Goal: Navigation & Orientation: Find specific page/section

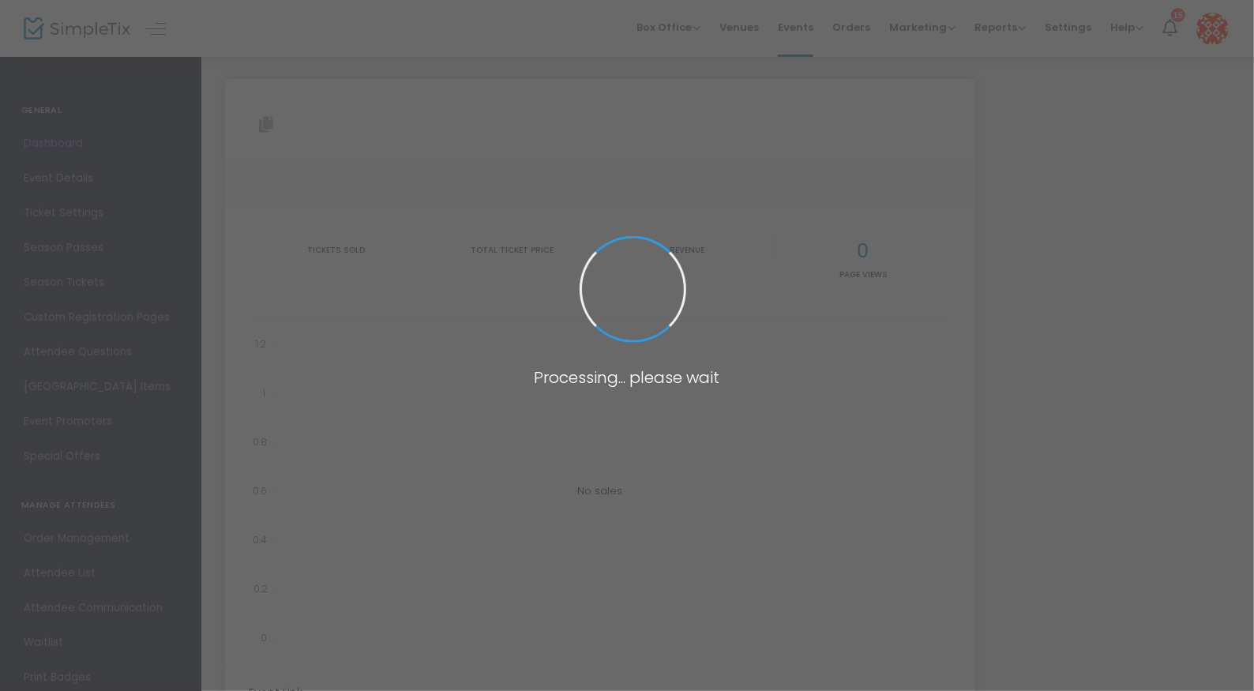
type input "[URL][DOMAIN_NAME]"
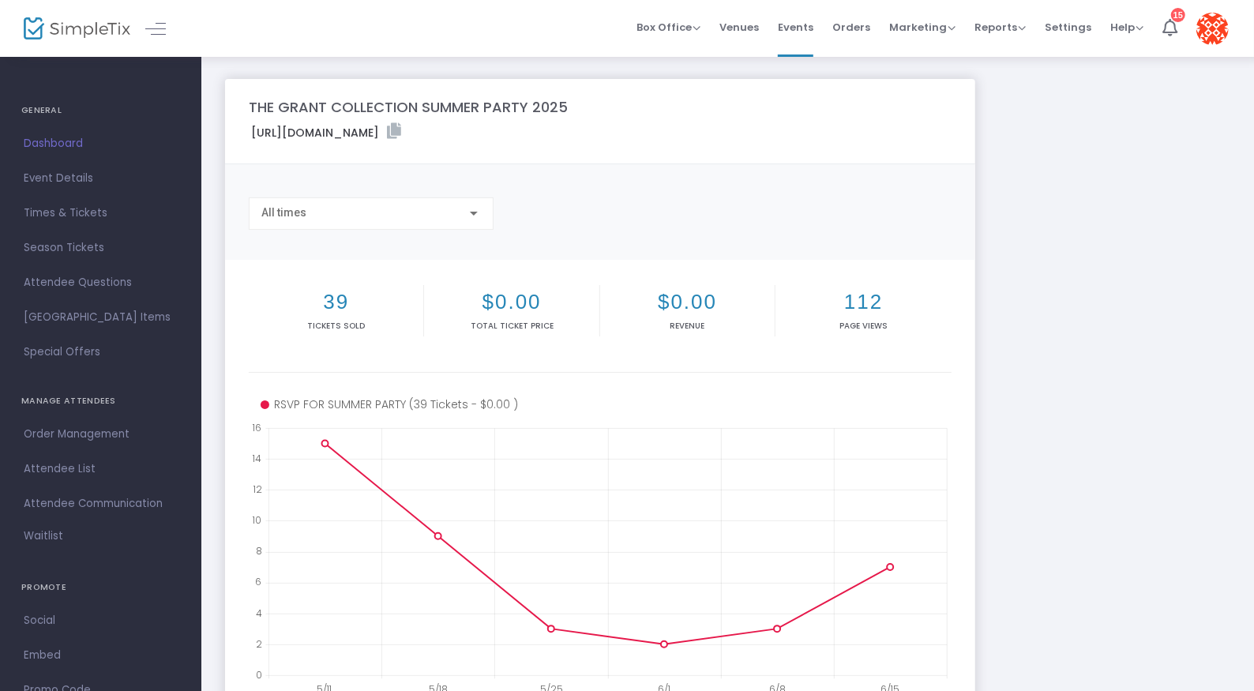
click at [33, 141] on span "Dashboard" at bounding box center [101, 143] width 154 height 21
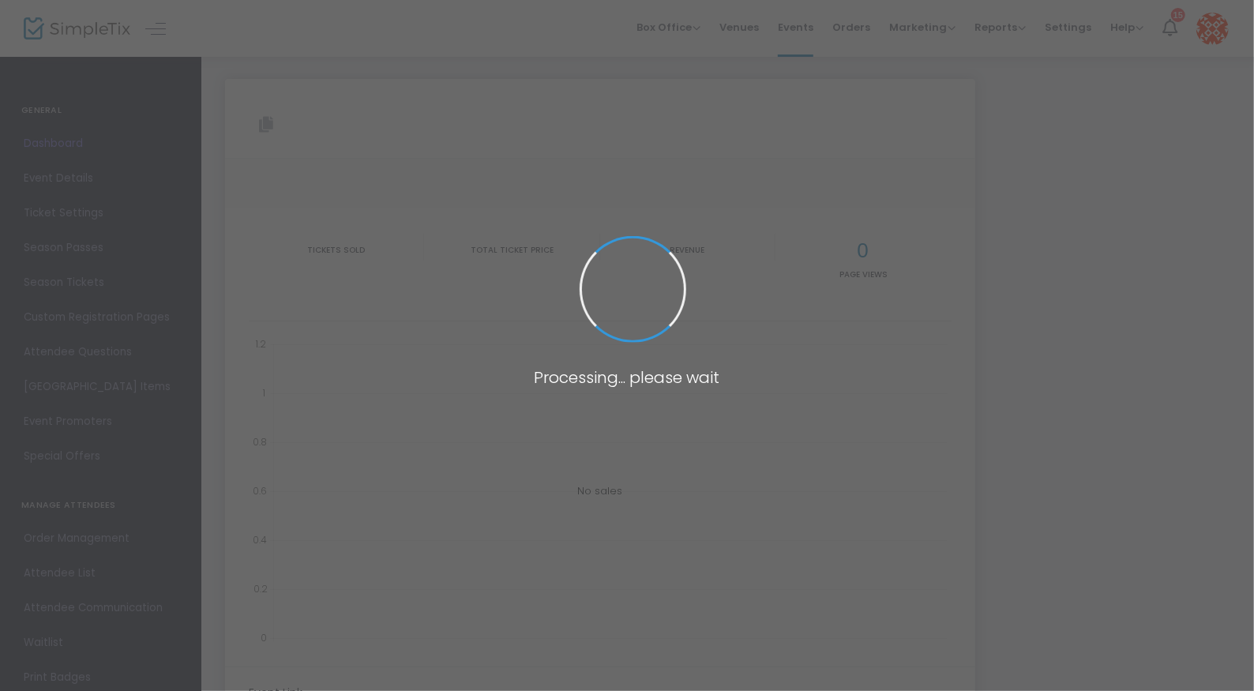
type input "[URL][DOMAIN_NAME]"
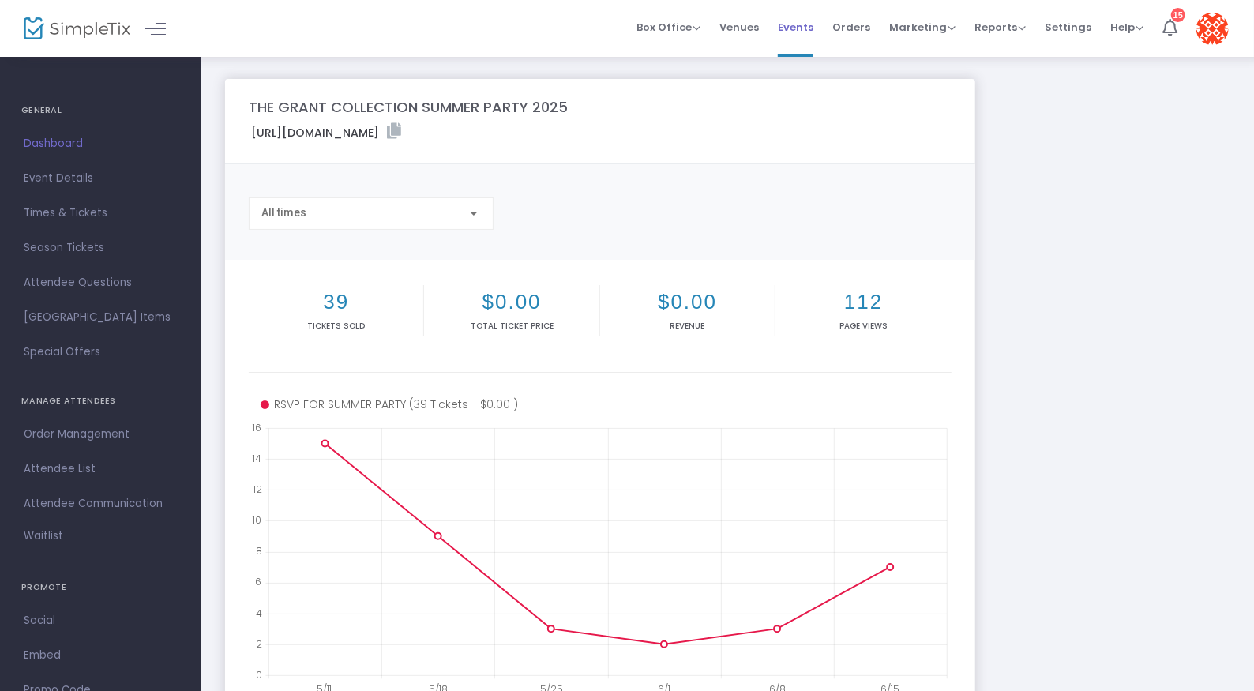
click at [823, 25] on li "Events" at bounding box center [795, 28] width 54 height 57
click at [812, 26] on span "Events" at bounding box center [796, 27] width 36 height 40
